Goal: Information Seeking & Learning: Learn about a topic

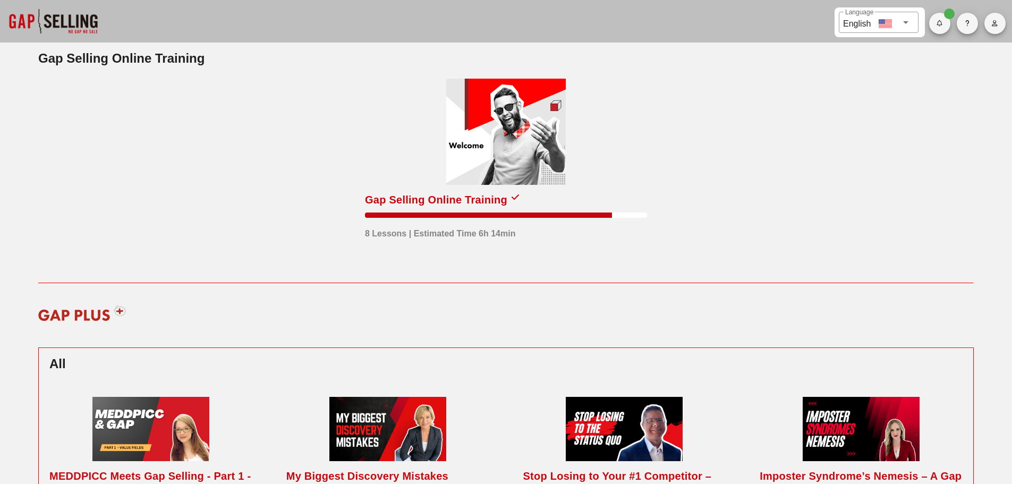
click at [530, 149] on div at bounding box center [505, 132] width 119 height 106
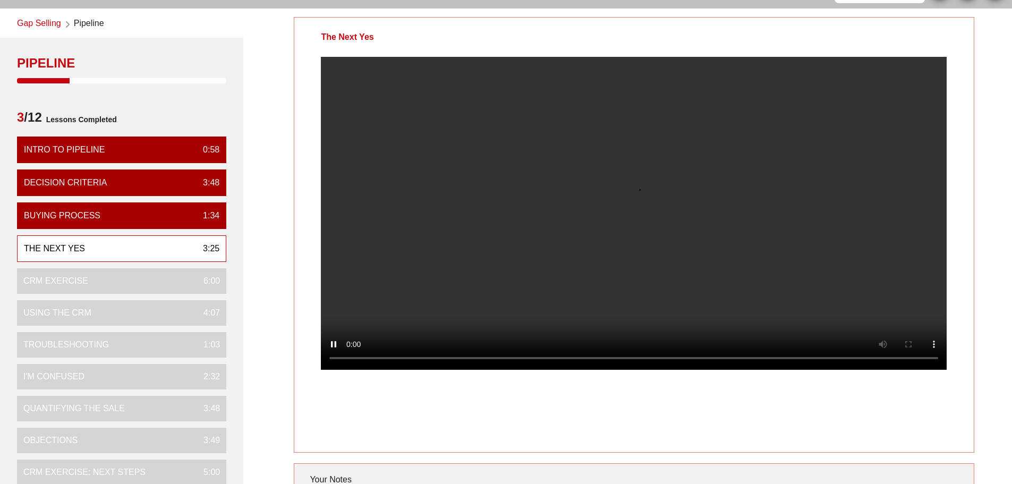
scroll to position [53, 0]
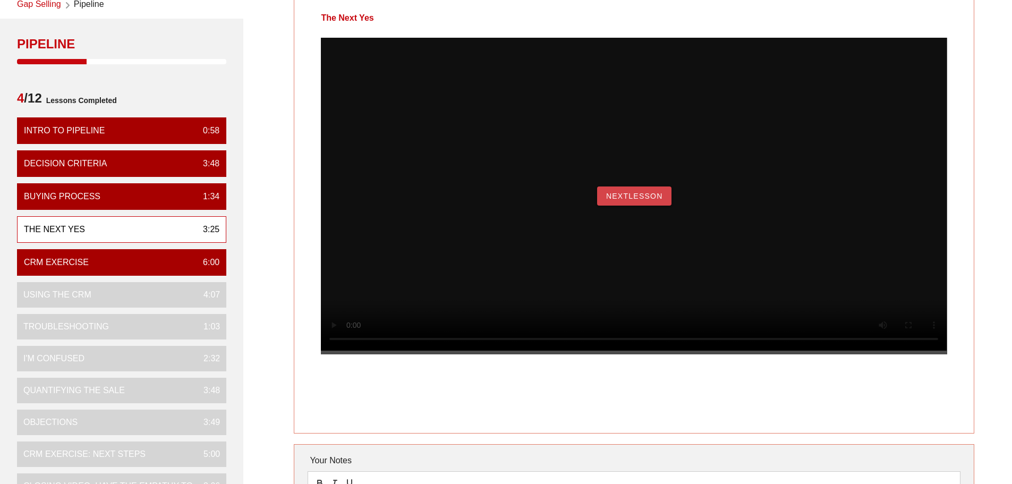
click at [629, 206] on button "NextLesson" at bounding box center [634, 195] width 74 height 19
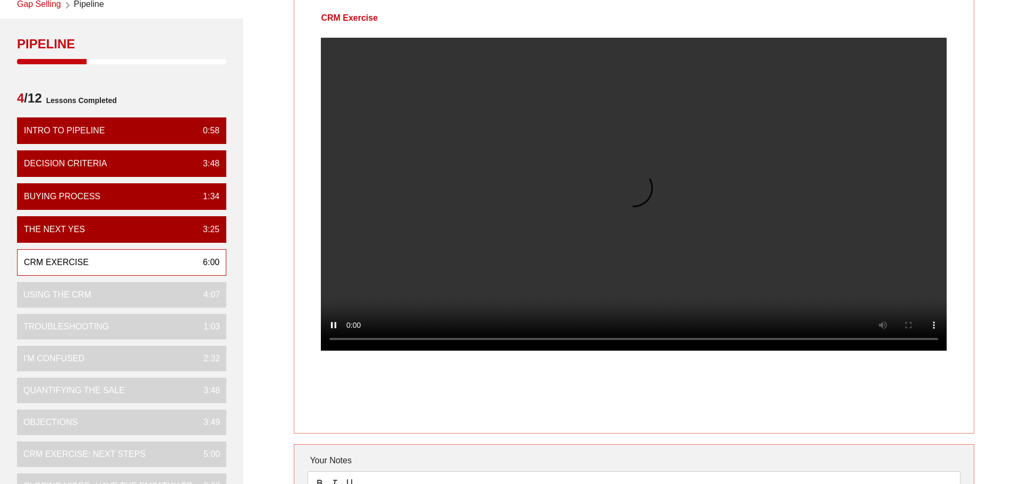
scroll to position [0, 0]
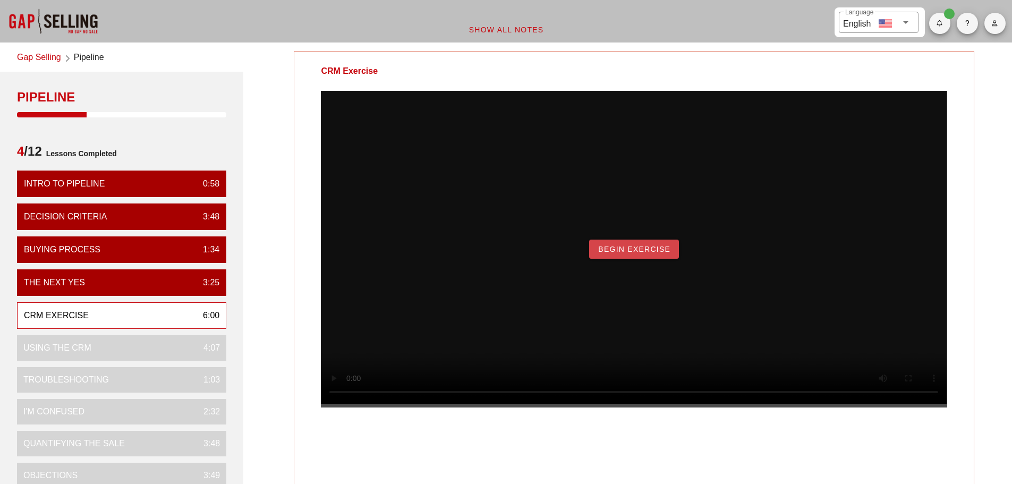
click at [619, 253] on span "Begin Exercise" at bounding box center [633, 249] width 73 height 8
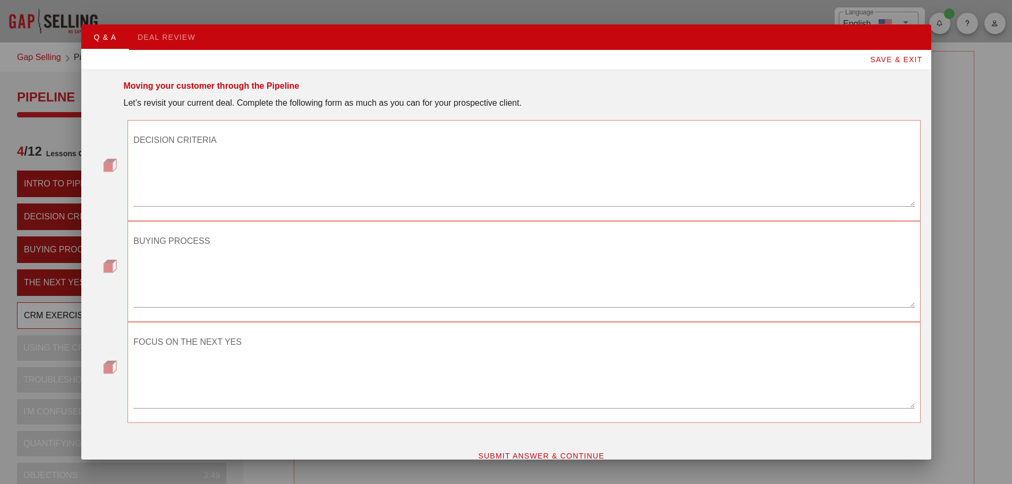
scroll to position [16, 0]
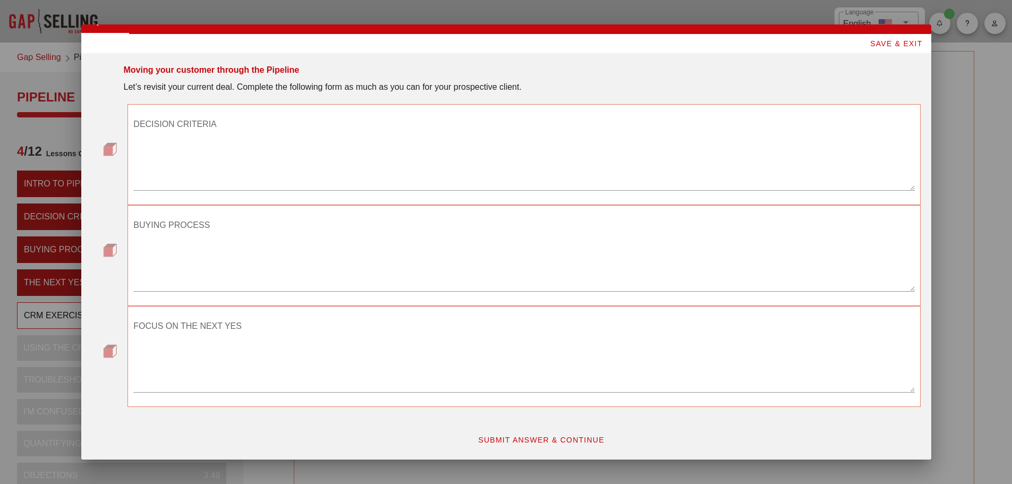
click at [575, 439] on span "SUBMIT ANSWER & CONTINUE" at bounding box center [540, 439] width 127 height 8
click at [369, 150] on textarea "DECISION CRITERIA" at bounding box center [523, 153] width 781 height 74
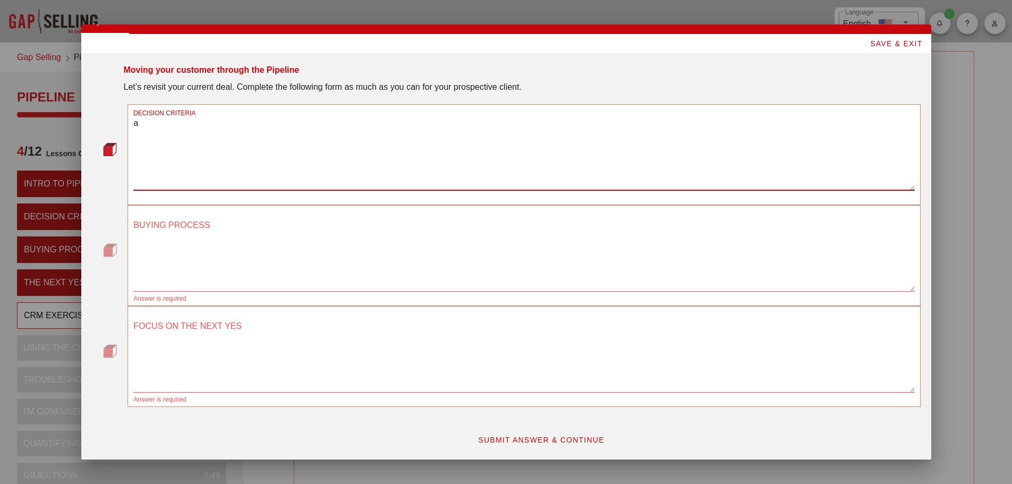
type textarea "a"
click at [405, 263] on textarea "BUYING PROCESS" at bounding box center [523, 254] width 781 height 74
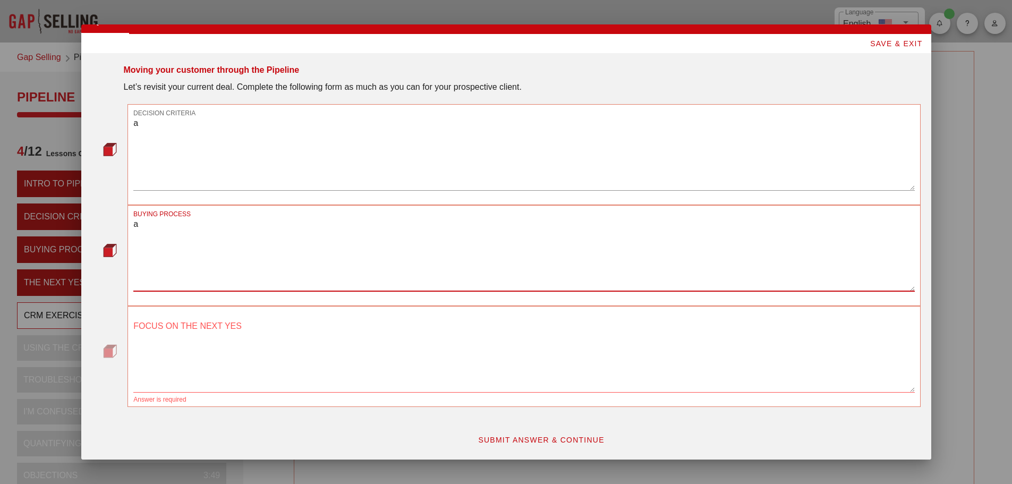
type textarea "a"
click at [287, 335] on textarea "FOCUS ON THE NEXT YES" at bounding box center [523, 355] width 781 height 74
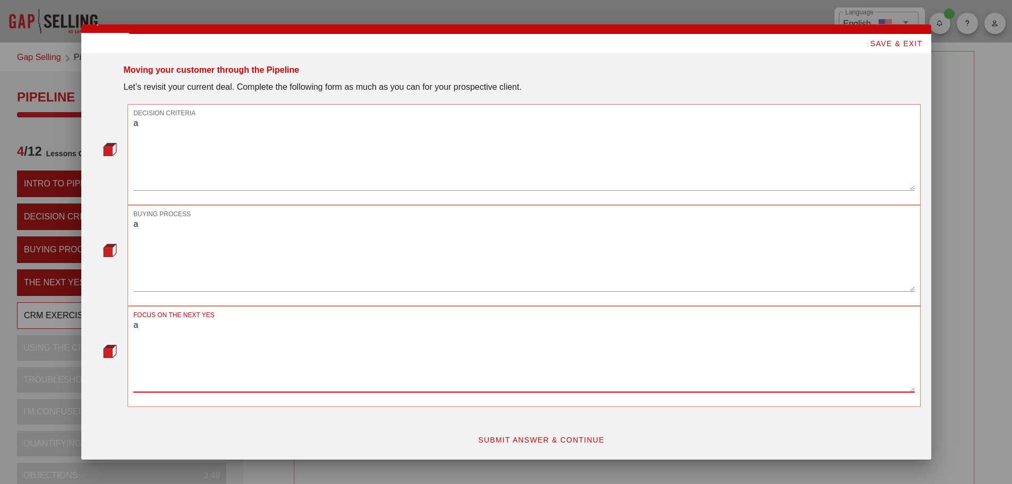
type textarea "a"
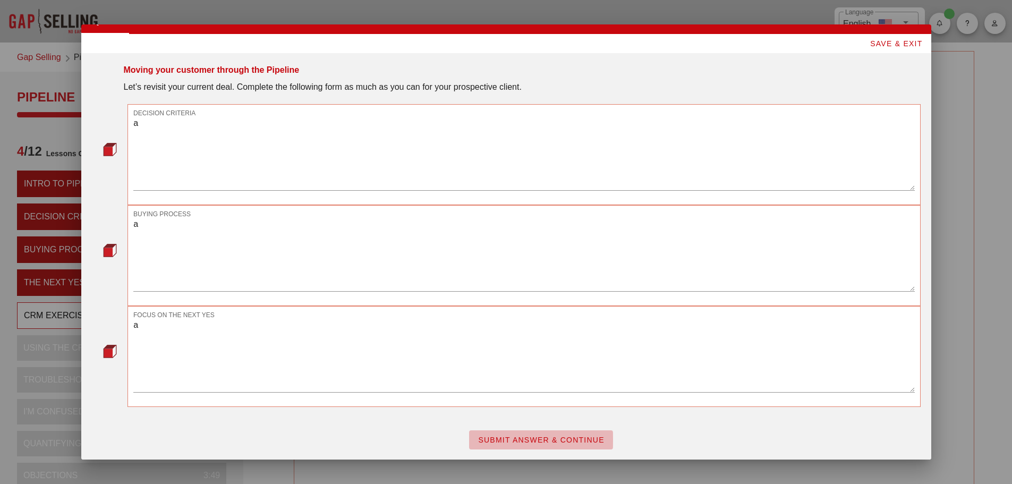
click at [532, 444] on button "SUBMIT ANSWER & CONTINUE" at bounding box center [541, 439] width 144 height 19
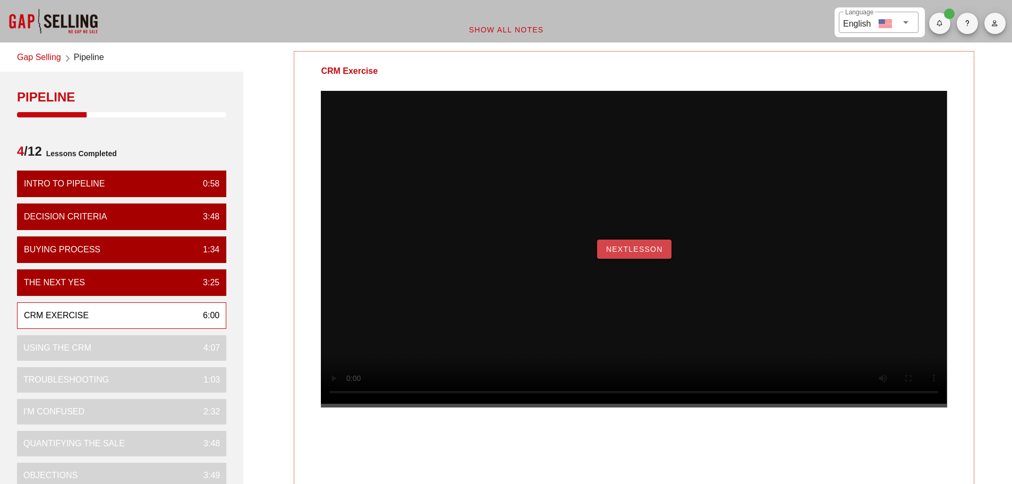
click at [624, 259] on button "NextLesson" at bounding box center [634, 249] width 74 height 19
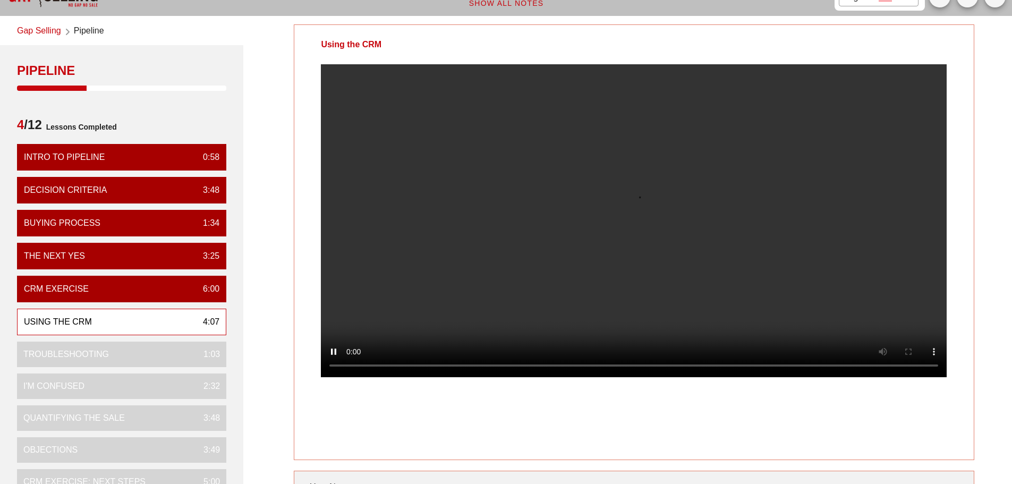
scroll to position [0, 0]
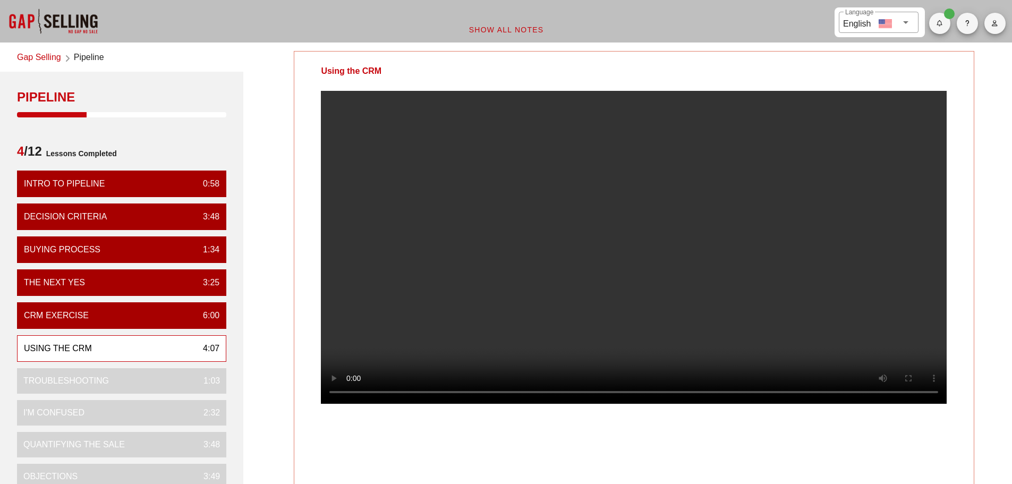
click at [468, 204] on video at bounding box center [634, 247] width 626 height 313
click at [840, 199] on video at bounding box center [634, 247] width 626 height 313
click at [375, 318] on video at bounding box center [634, 247] width 626 height 313
click at [553, 257] on video at bounding box center [634, 247] width 626 height 313
click at [654, 233] on video at bounding box center [634, 247] width 626 height 313
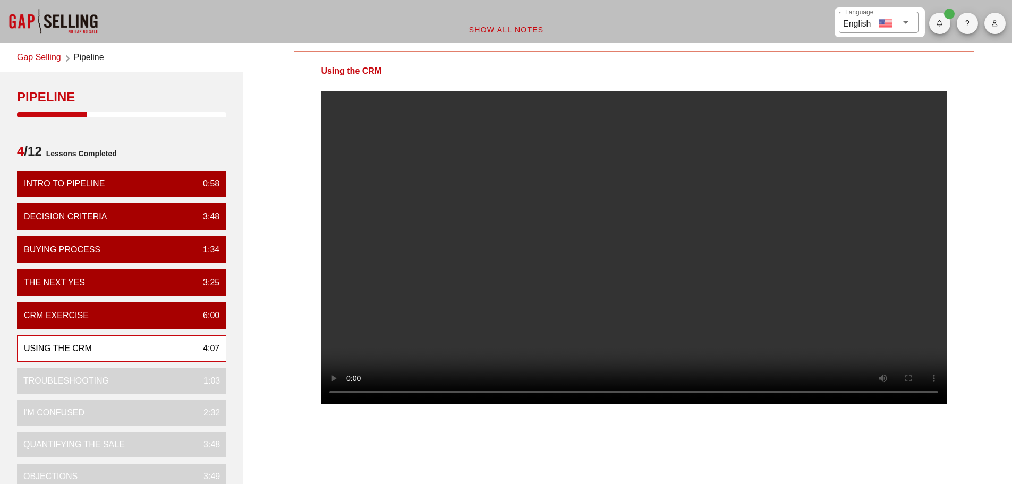
click at [644, 207] on video at bounding box center [634, 247] width 626 height 313
click at [561, 308] on video at bounding box center [634, 247] width 626 height 313
click at [502, 187] on video at bounding box center [634, 247] width 626 height 313
click at [497, 143] on video at bounding box center [634, 247] width 626 height 313
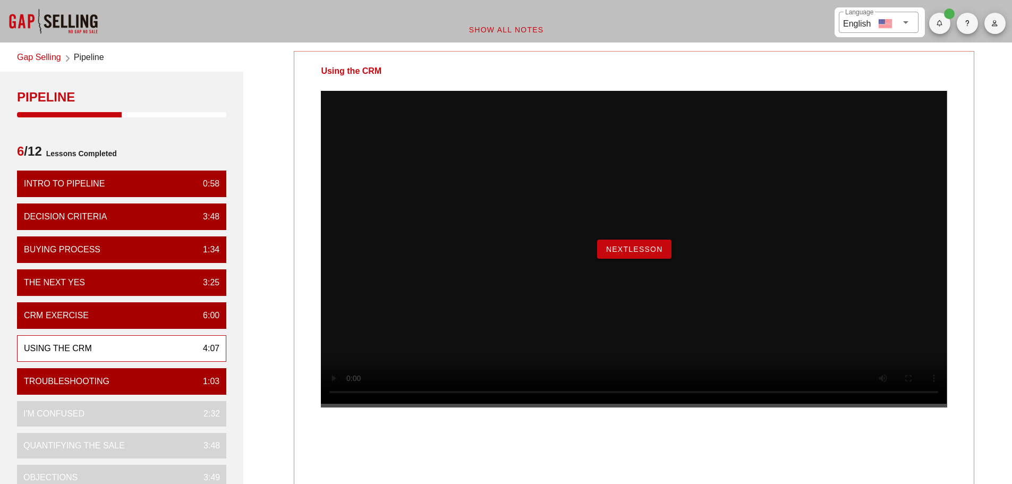
click at [620, 259] on button "NextLesson" at bounding box center [634, 249] width 74 height 19
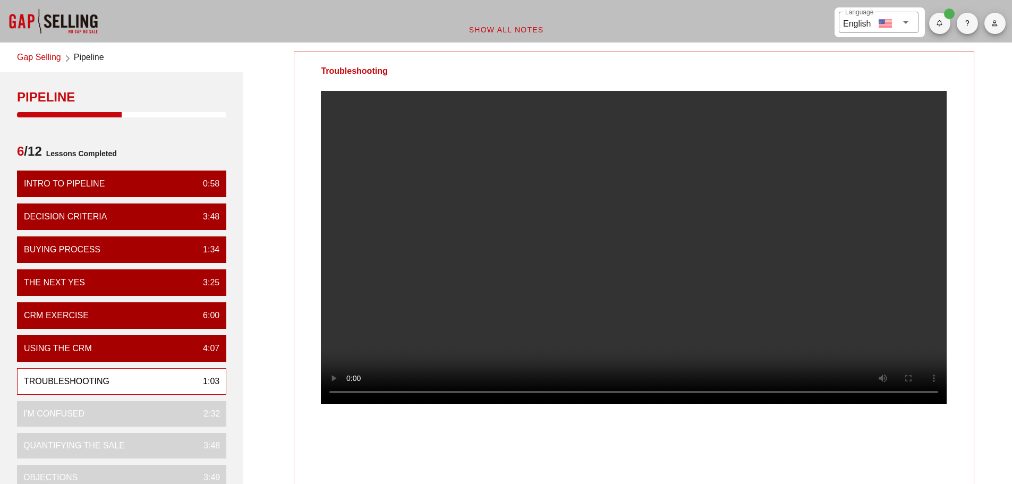
click at [706, 132] on video at bounding box center [634, 247] width 626 height 313
click at [646, 231] on video at bounding box center [634, 247] width 626 height 313
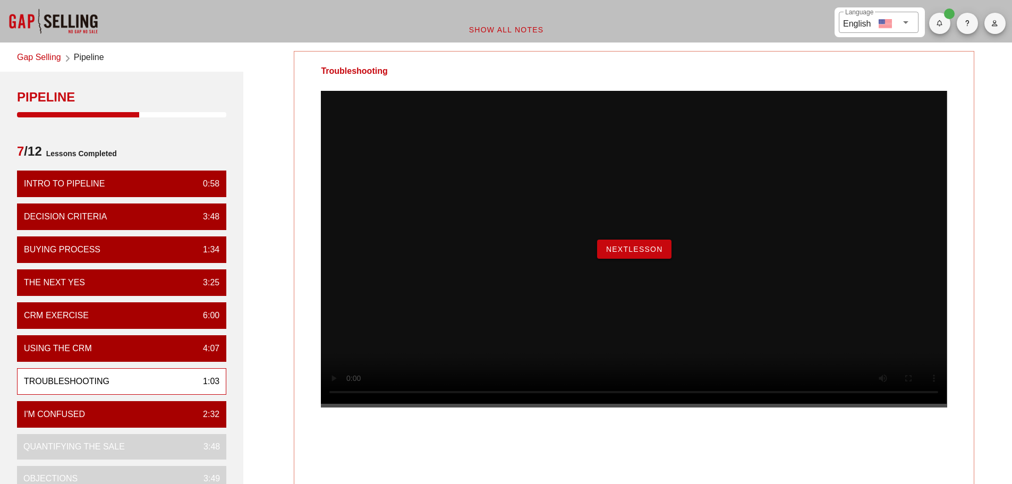
click at [664, 259] on button "NextLesson" at bounding box center [634, 249] width 74 height 19
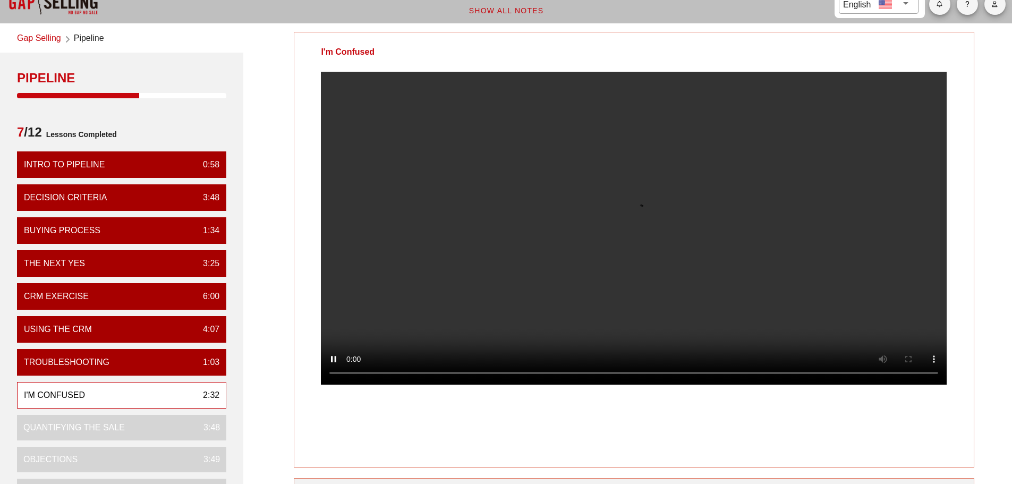
scroll to position [53, 0]
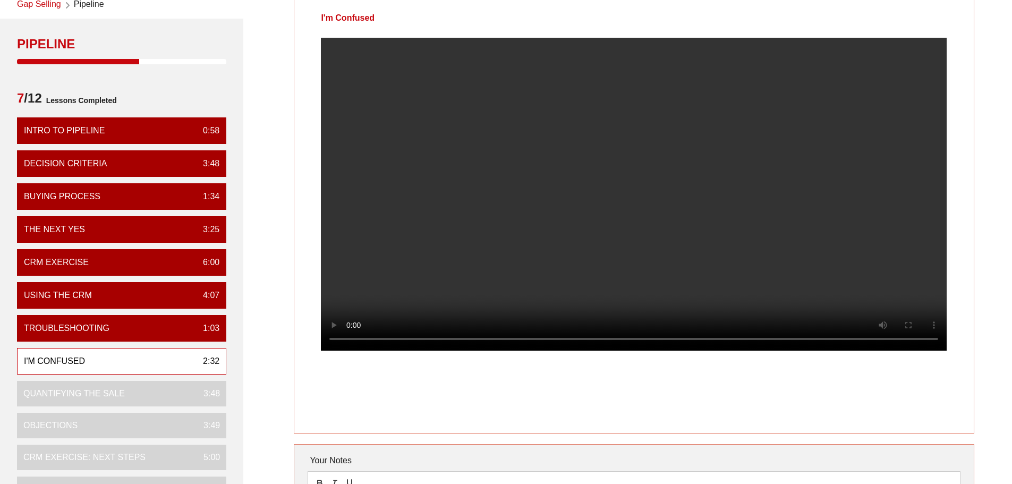
click at [553, 209] on video at bounding box center [634, 194] width 626 height 313
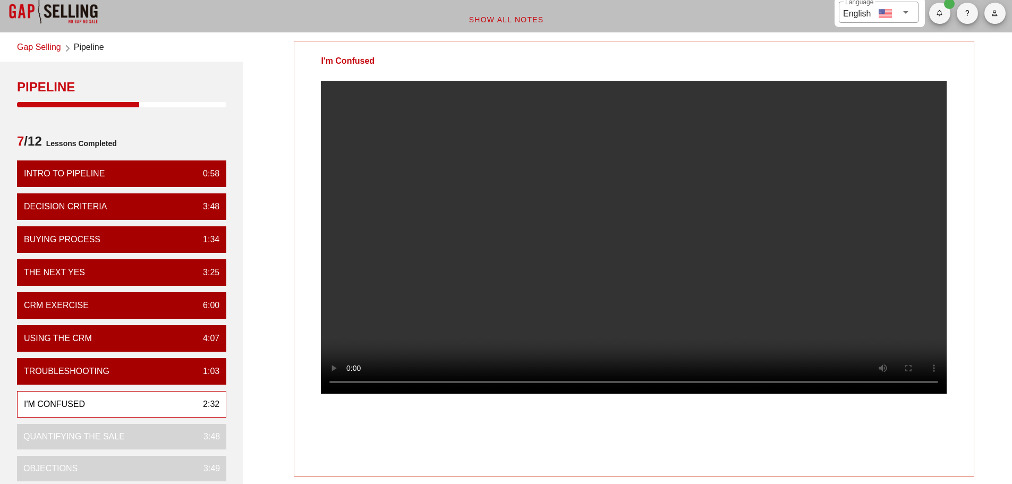
scroll to position [0, 0]
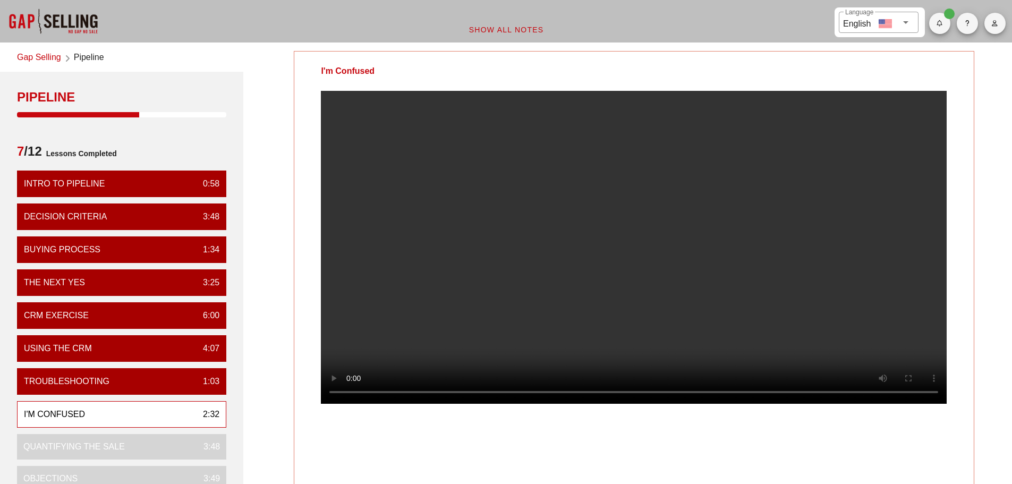
click at [589, 292] on video at bounding box center [634, 247] width 626 height 313
click at [799, 244] on video at bounding box center [634, 247] width 626 height 313
click at [466, 227] on video at bounding box center [634, 247] width 626 height 313
click at [472, 191] on video at bounding box center [634, 247] width 626 height 313
click at [531, 227] on video at bounding box center [634, 247] width 626 height 313
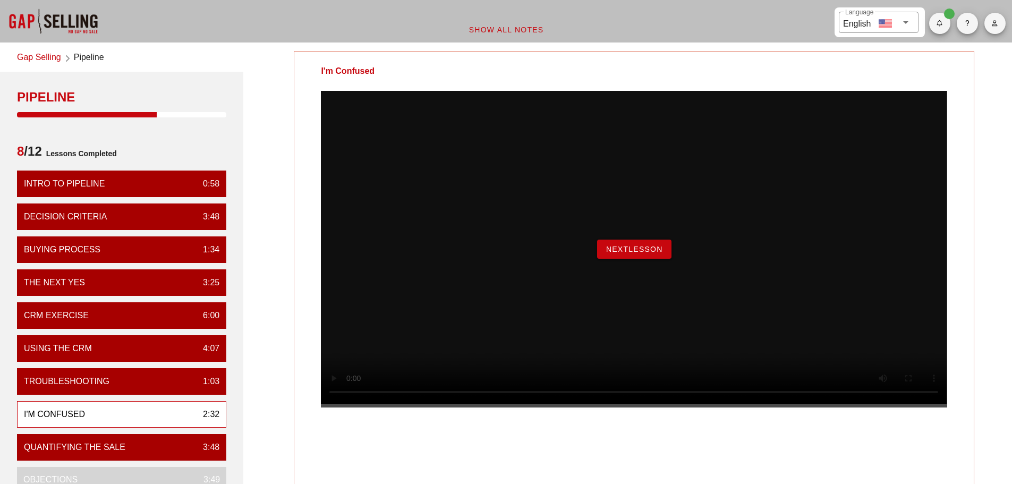
click at [618, 253] on span "NextLesson" at bounding box center [633, 249] width 57 height 8
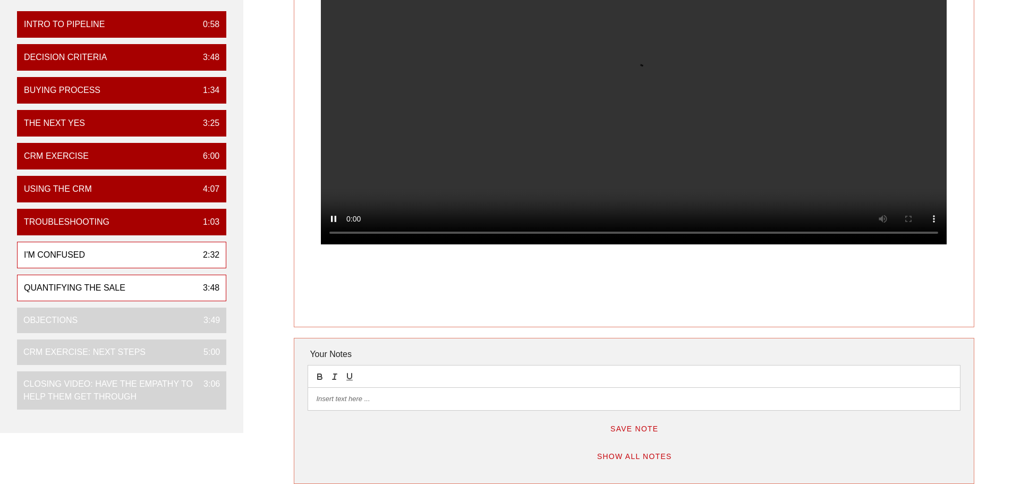
scroll to position [106, 0]
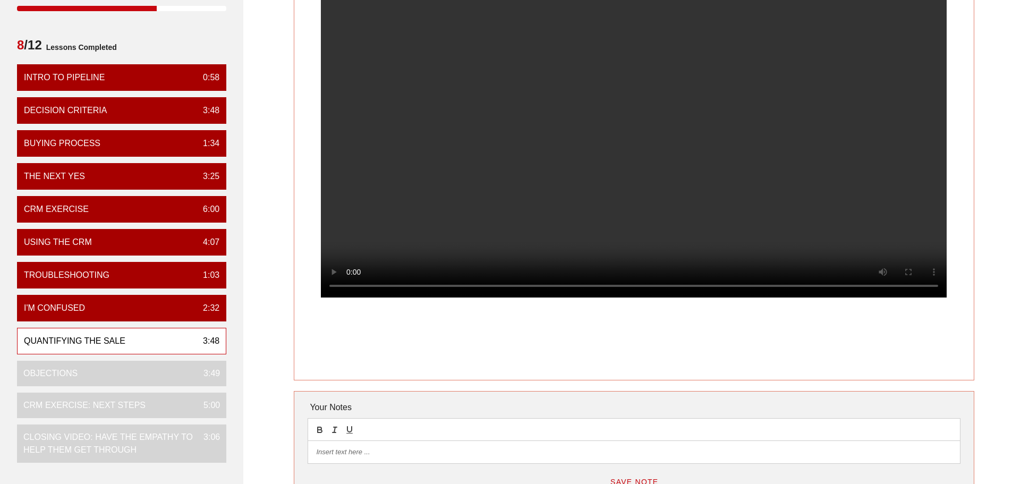
click at [660, 207] on video at bounding box center [634, 141] width 626 height 313
click at [639, 192] on video at bounding box center [634, 141] width 626 height 313
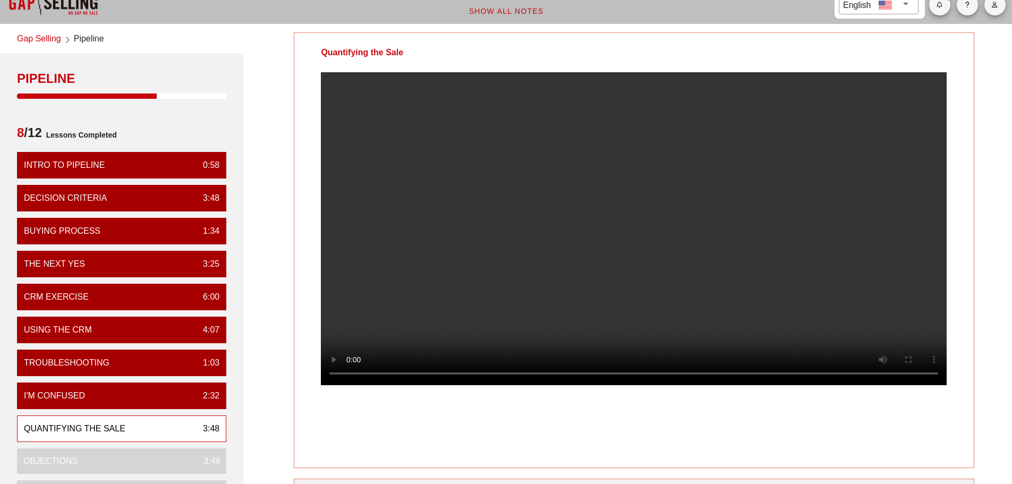
scroll to position [0, 0]
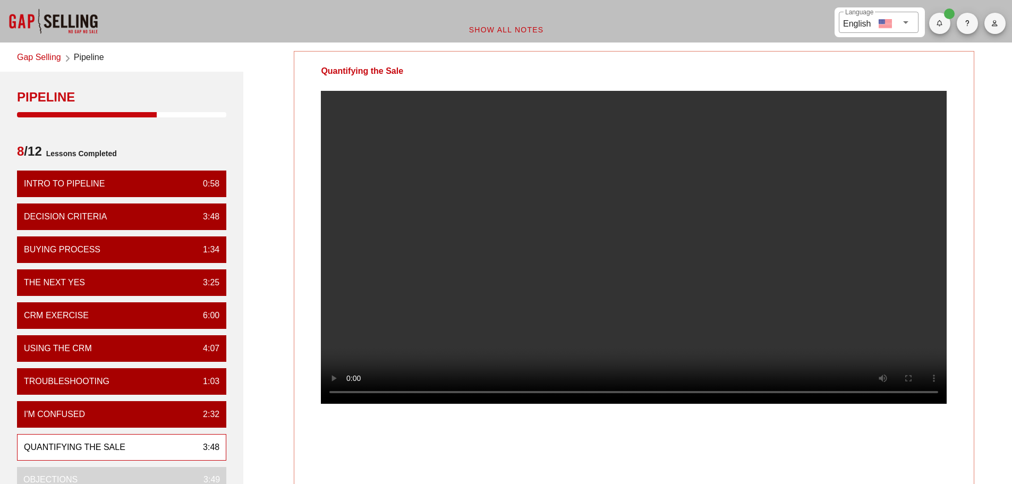
click at [740, 232] on video at bounding box center [634, 247] width 626 height 313
click at [705, 224] on video at bounding box center [634, 247] width 626 height 313
click at [736, 241] on video at bounding box center [634, 247] width 626 height 313
click at [603, 47] on div "Quantifying the Sale Your Notes Save Note Show All Notes" at bounding box center [634, 347] width 768 height 605
click at [543, 249] on video at bounding box center [634, 247] width 626 height 313
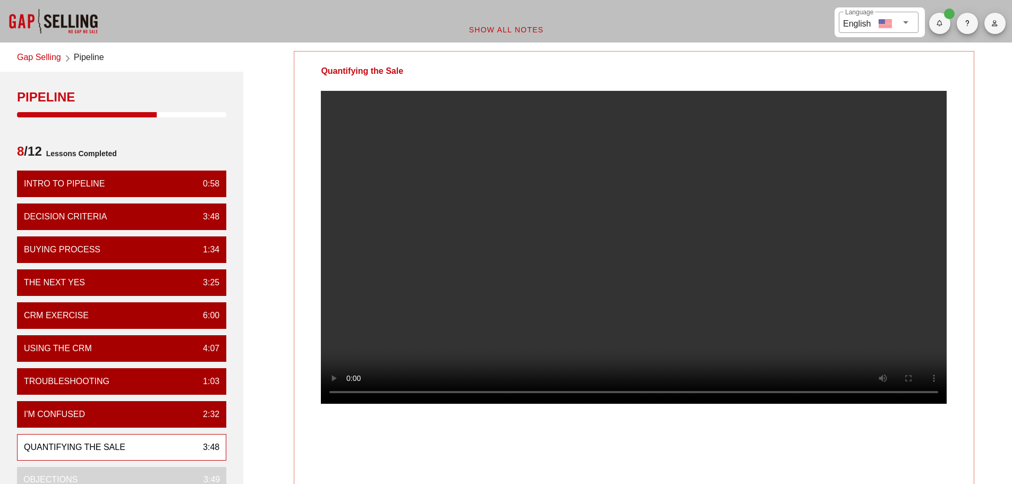
click at [798, 216] on video at bounding box center [634, 247] width 626 height 313
click at [788, 208] on video at bounding box center [634, 247] width 626 height 313
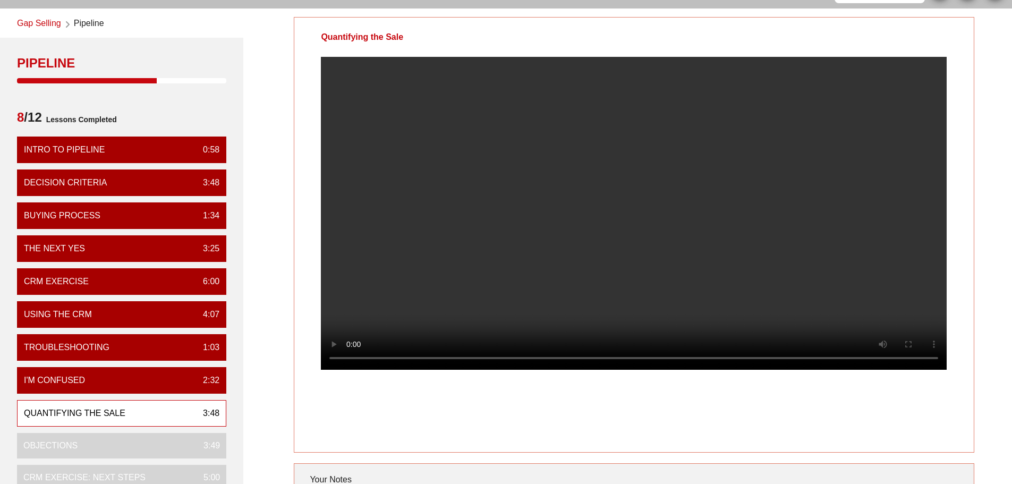
scroll to position [53, 0]
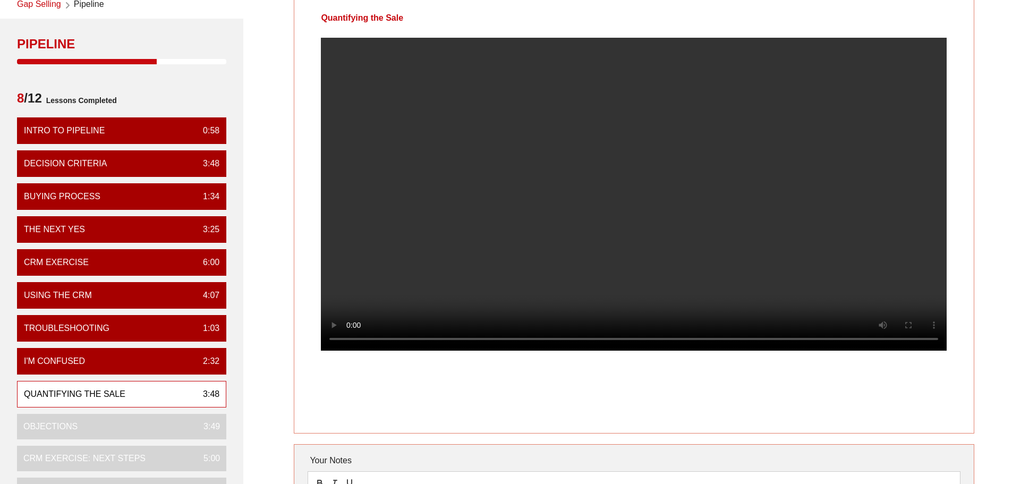
click at [647, 177] on video at bounding box center [634, 194] width 626 height 313
click at [600, 255] on video at bounding box center [634, 194] width 626 height 313
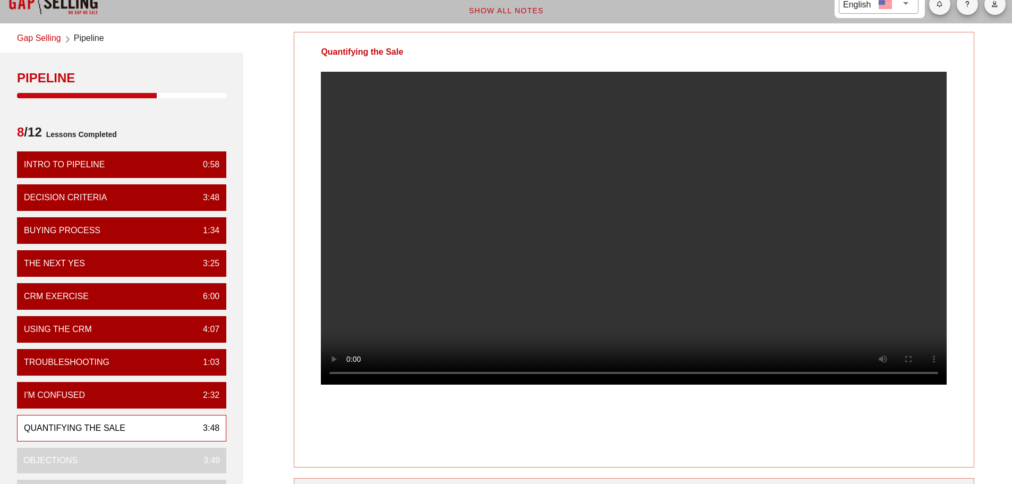
scroll to position [0, 0]
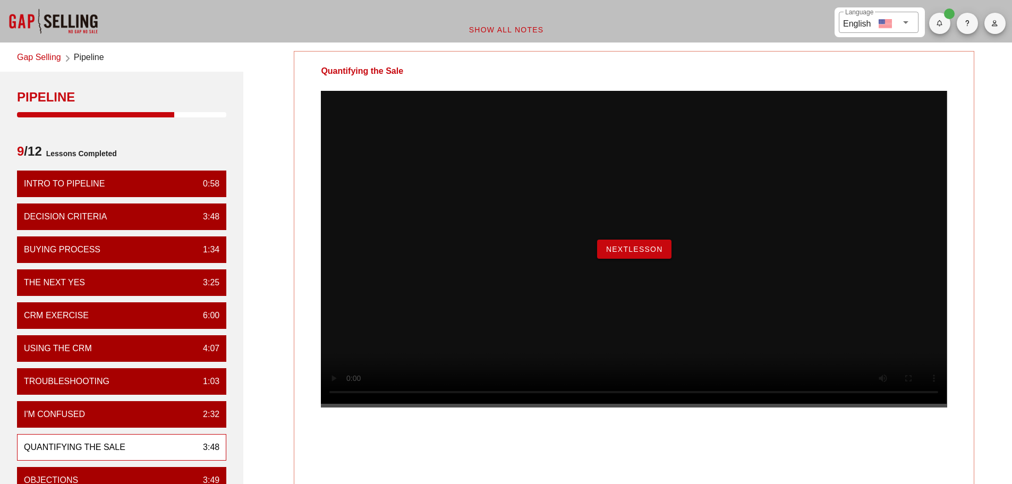
click at [629, 259] on button "NextLesson" at bounding box center [634, 249] width 74 height 19
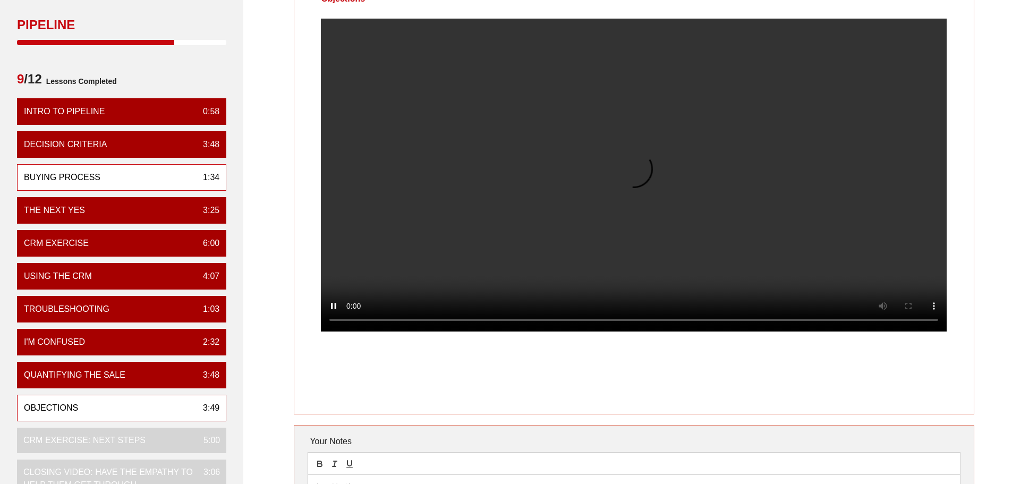
scroll to position [53, 0]
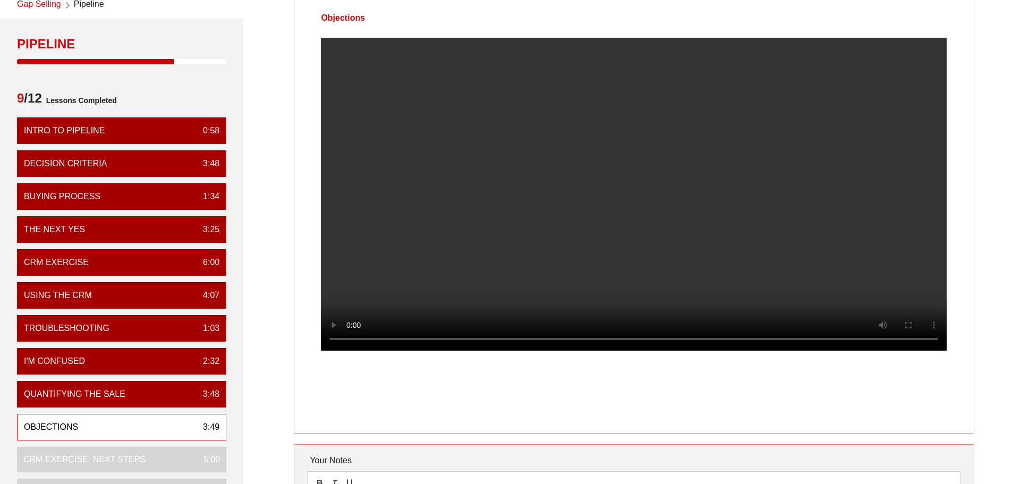
drag, startPoint x: 517, startPoint y: 151, endPoint x: 582, endPoint y: 82, distance: 94.7
click at [517, 152] on video at bounding box center [634, 194] width 626 height 313
click at [512, 218] on video at bounding box center [634, 194] width 626 height 313
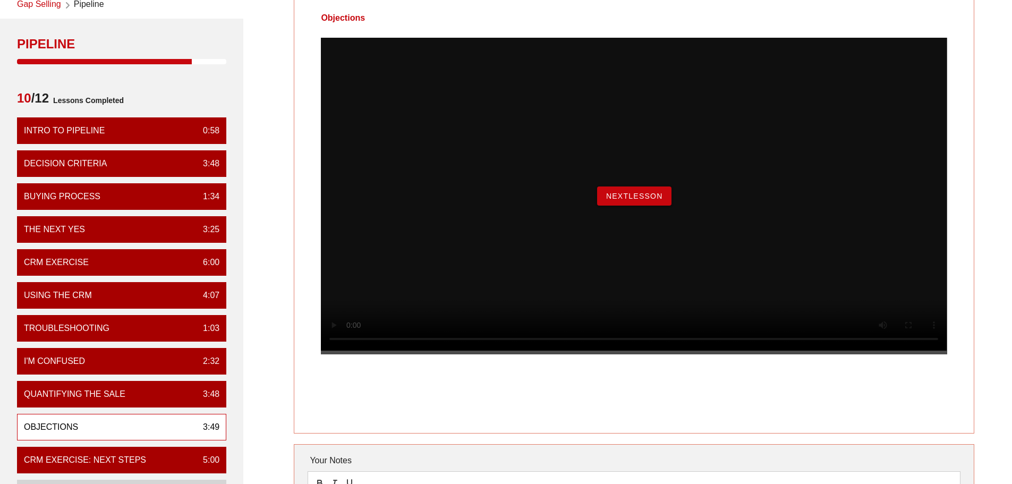
click at [616, 200] on span "NextLesson" at bounding box center [633, 196] width 57 height 8
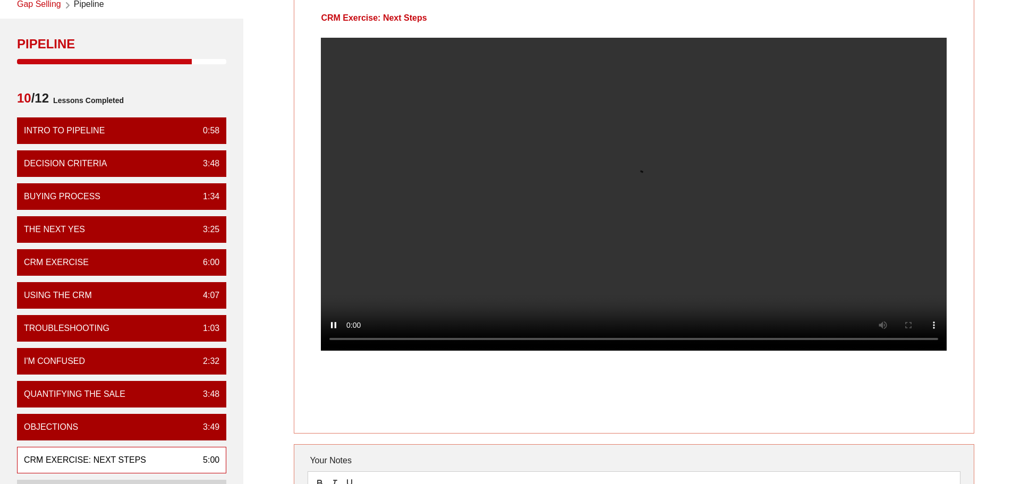
scroll to position [0, 0]
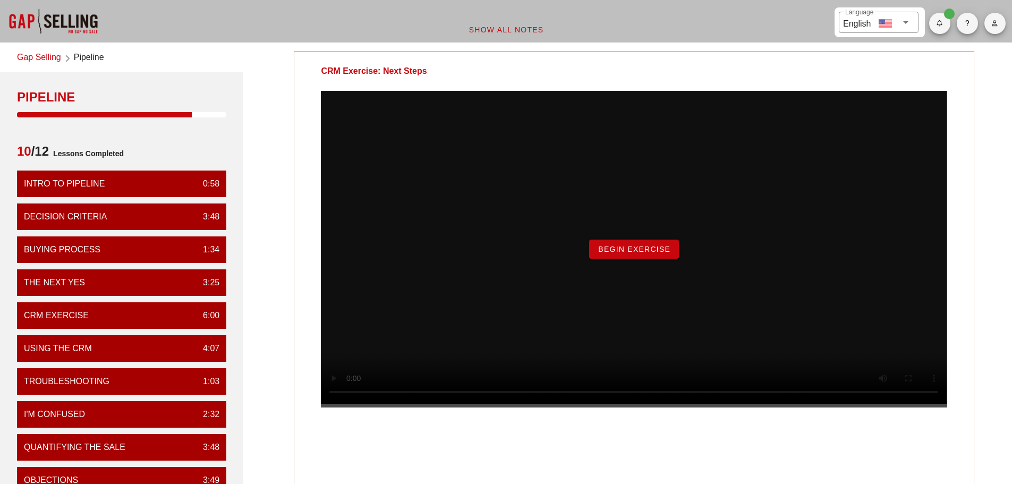
click at [643, 253] on span "Begin Exercise" at bounding box center [633, 249] width 73 height 8
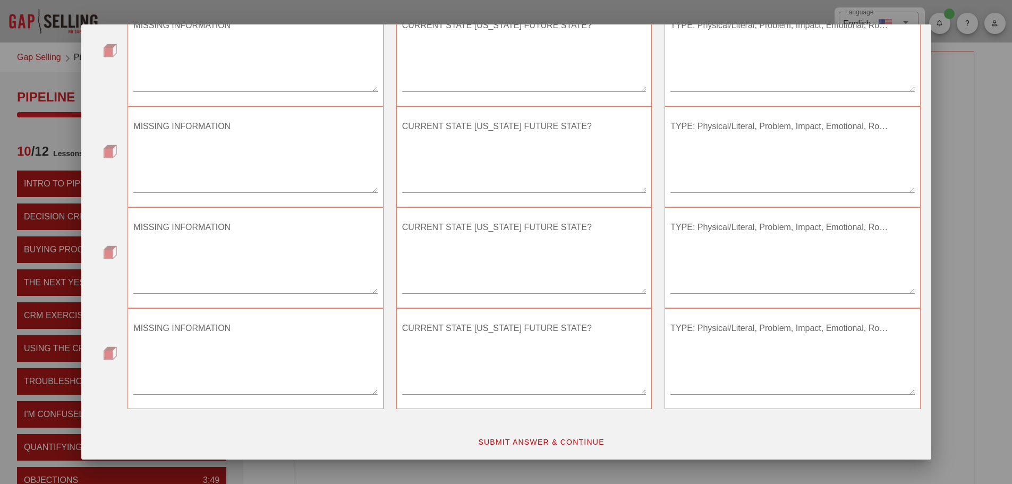
scroll to position [91, 0]
click at [530, 437] on span "SUBMIT ANSWER & CONTINUE" at bounding box center [540, 439] width 127 height 8
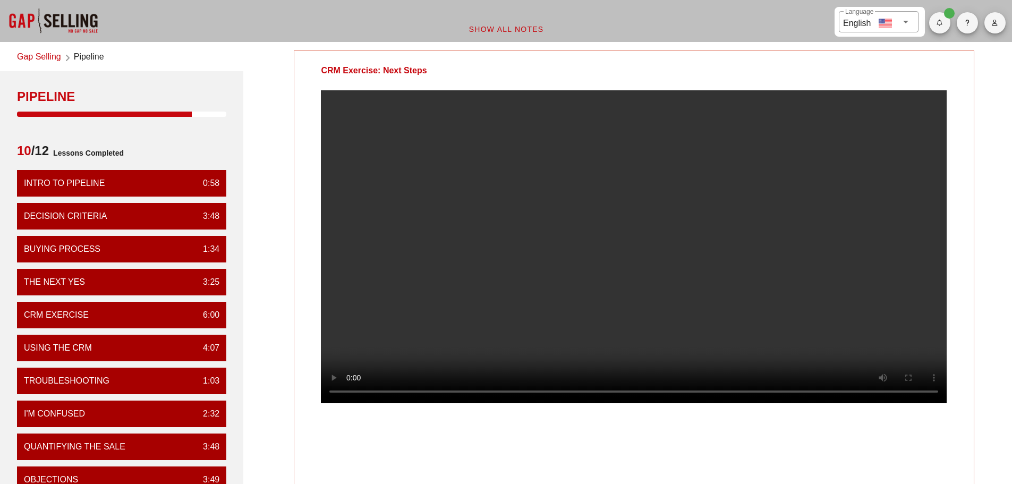
scroll to position [0, 0]
